Goal: Information Seeking & Learning: Stay updated

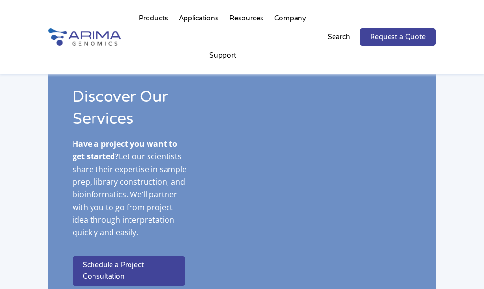
scroll to position [1791, 0]
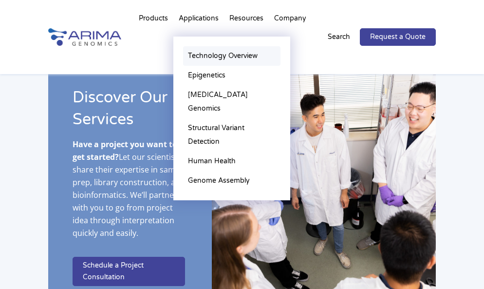
click at [207, 55] on link "Technology Overview" at bounding box center [231, 55] width 97 height 19
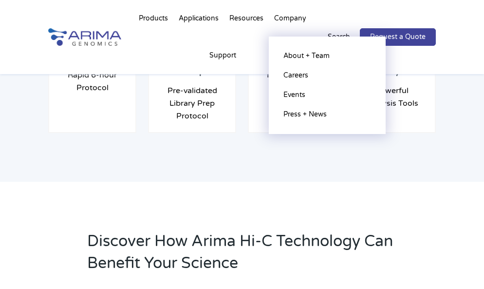
scroll to position [973, 0]
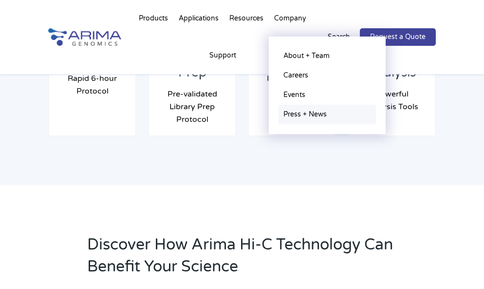
click at [296, 114] on link "Press + News" at bounding box center [326, 114] width 97 height 19
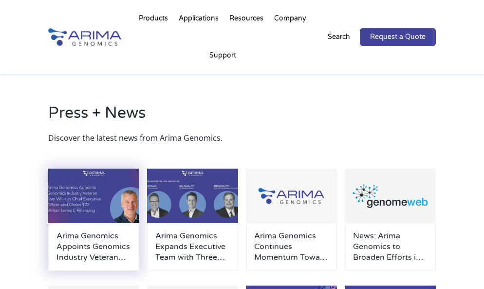
click at [115, 243] on h3 "Arima Genomics Appoints Genomics Industry Veteran [PERSON_NAME] as Chief Execut…" at bounding box center [93, 246] width 74 height 32
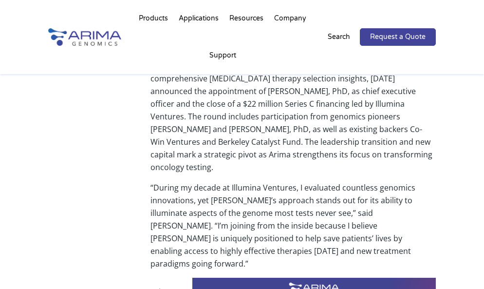
scroll to position [234, 0]
